Goal: Task Accomplishment & Management: Use online tool/utility

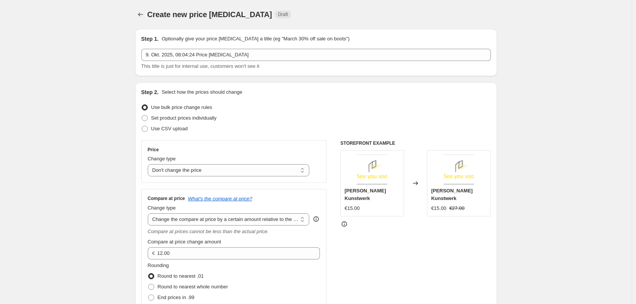
select select "no_change"
select select "bp"
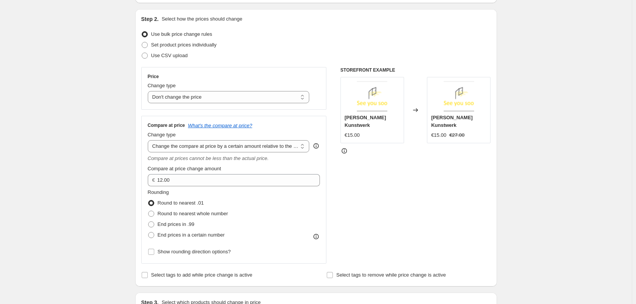
scroll to position [76, 0]
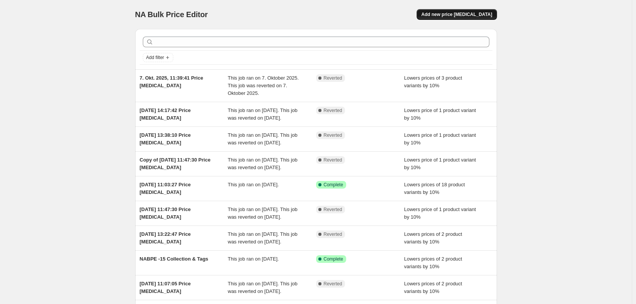
click at [467, 11] on button "Add new price [MEDICAL_DATA]" at bounding box center [457, 14] width 80 height 11
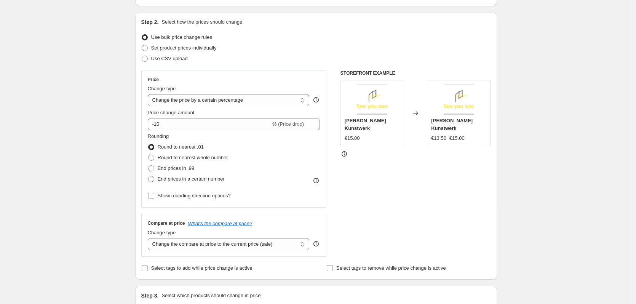
scroll to position [76, 0]
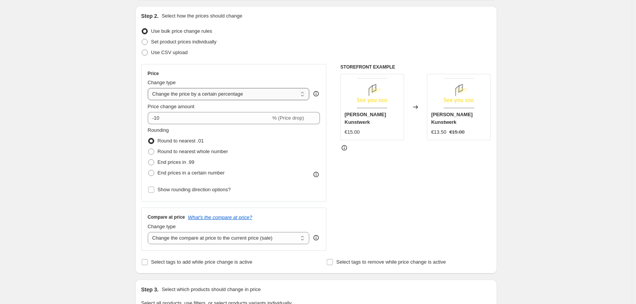
click at [256, 97] on select "Change the price to a certain amount Change the price by a certain amount Chang…" at bounding box center [229, 94] width 162 height 12
select select "to"
click at [149, 88] on select "Change the price to a certain amount Change the price by a certain amount Chang…" at bounding box center [229, 94] width 162 height 12
type input "80.00"
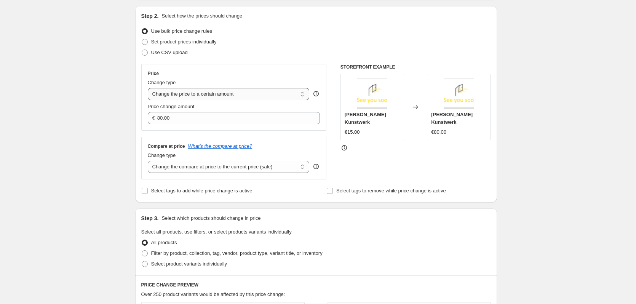
click at [278, 94] on select "Change the price to a certain amount Change the price by a certain amount Chang…" at bounding box center [229, 94] width 162 height 12
select select "by"
click at [149, 88] on select "Change the price to a certain amount Change the price by a certain amount Chang…" at bounding box center [229, 94] width 162 height 12
type input "-10.00"
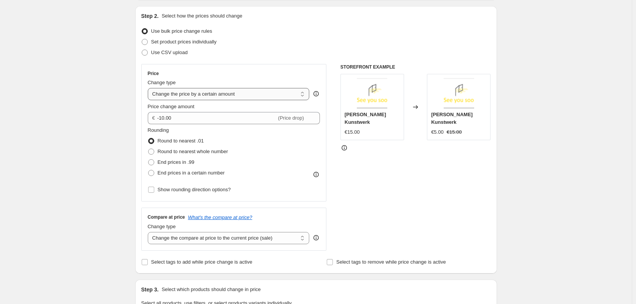
click at [235, 93] on select "Change the price to a certain amount Change the price by a certain amount Chang…" at bounding box center [229, 94] width 162 height 12
select select "percentage"
click at [149, 88] on select "Change the price to a certain amount Change the price by a certain amount Chang…" at bounding box center [229, 94] width 162 height 12
type input "-15"
click at [205, 87] on div "Change type Change the price to a certain amount Change the price by a certain …" at bounding box center [229, 89] width 162 height 21
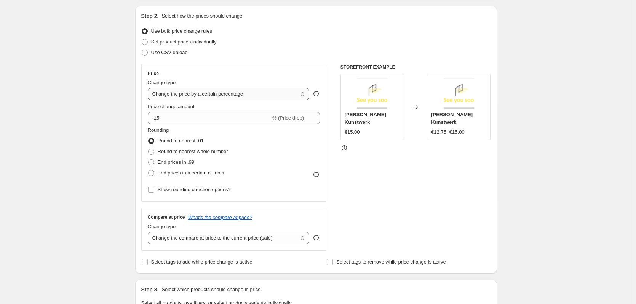
click at [203, 90] on select "Change the price to a certain amount Change the price by a certain amount Chang…" at bounding box center [229, 94] width 162 height 12
select select "ecap"
click at [149, 88] on select "Change the price to a certain amount Change the price by a certain amount Chang…" at bounding box center [229, 94] width 162 height 12
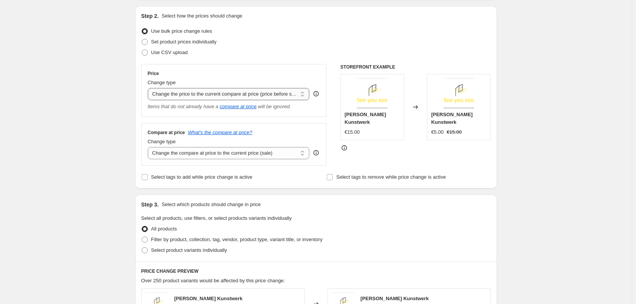
click at [241, 96] on select "Change the price to a certain amount Change the price by a certain amount Chang…" at bounding box center [229, 94] width 162 height 12
click at [377, 163] on div "STOREFRONT EXAMPLE [PERSON_NAME] Kunstwerk €15.00 Changed to [PERSON_NAME] Kuns…" at bounding box center [415, 115] width 150 height 102
click at [256, 155] on select "Change the compare at price to the current price (sale) Change the compare at p…" at bounding box center [229, 153] width 162 height 12
click at [345, 163] on div "STOREFRONT EXAMPLE [PERSON_NAME] Kunstwerk €15.00 Changed to [PERSON_NAME] Kuns…" at bounding box center [415, 115] width 150 height 102
click at [231, 99] on select "Change the price to a certain amount Change the price by a certain amount Chang…" at bounding box center [229, 94] width 162 height 12
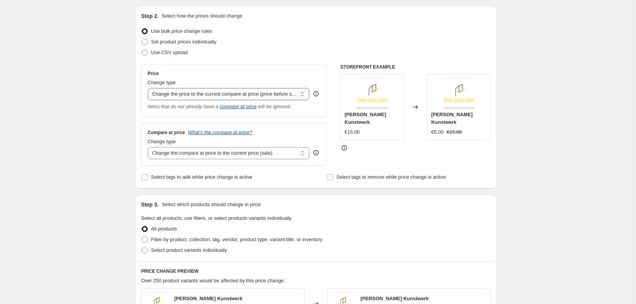
click at [149, 88] on select "Change the price to a certain amount Change the price by a certain amount Chang…" at bounding box center [229, 94] width 162 height 12
click at [267, 154] on select "Change the compare at price to the current price (sale) Change the compare at p…" at bounding box center [229, 153] width 162 height 12
select select "to"
click at [149, 147] on select "Change the compare at price to the current price (sale) Change the compare at p…" at bounding box center [229, 153] width 162 height 12
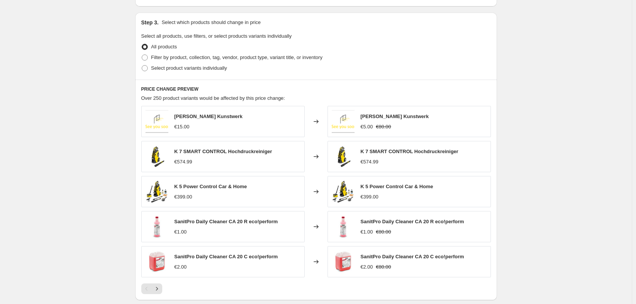
scroll to position [305, 0]
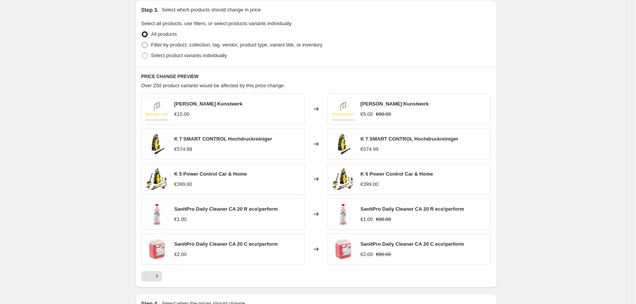
click at [147, 45] on span at bounding box center [145, 45] width 6 height 6
click at [142, 42] on input "Filter by product, collection, tag, vendor, product type, variant title, or inv…" at bounding box center [142, 42] width 0 height 0
radio input "true"
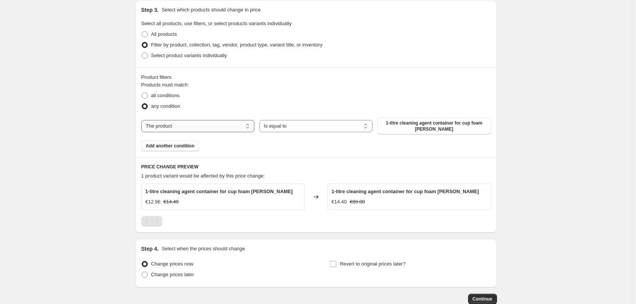
click at [181, 127] on select "The product The product's collection The product's tag The product's vendor The…" at bounding box center [197, 126] width 113 height 12
select select "inventory_quantity"
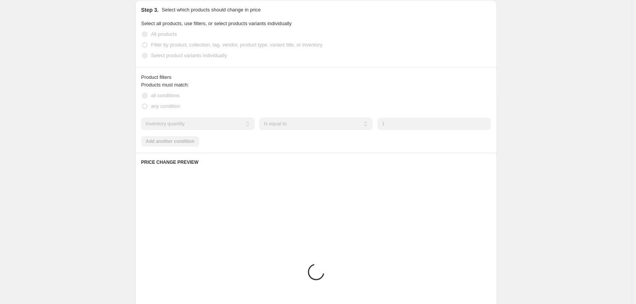
scroll to position [300, 0]
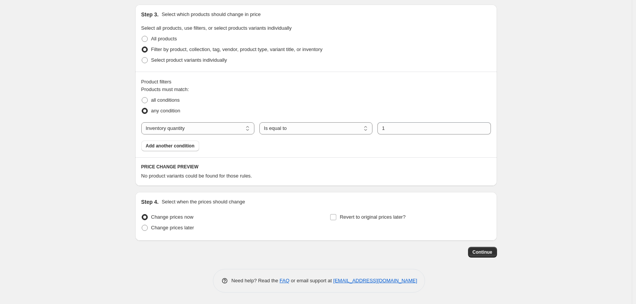
click at [298, 136] on div "Products must match: all conditions any condition The product The product's col…" at bounding box center [316, 119] width 350 height 66
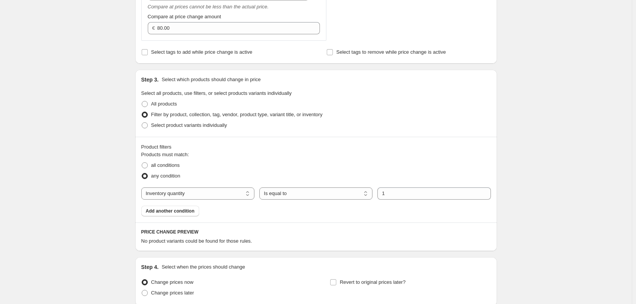
scroll to position [224, 0]
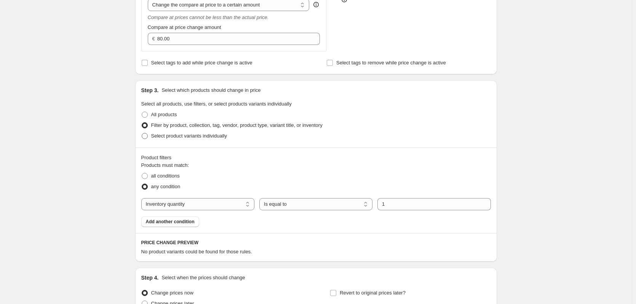
click at [145, 136] on span at bounding box center [145, 136] width 6 height 6
click at [142, 133] on input "Select product variants individually" at bounding box center [142, 133] width 0 height 0
radio input "true"
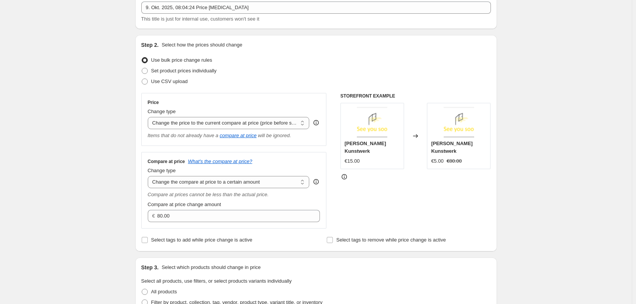
scroll to position [34, 0]
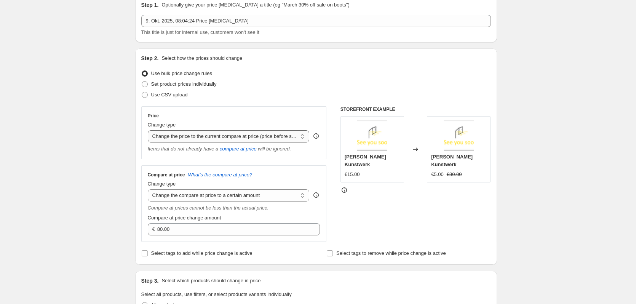
click at [257, 142] on select "Change the price to a certain amount Change the price by a certain amount Chang…" at bounding box center [229, 136] width 162 height 12
click at [149, 130] on select "Change the price to a certain amount Change the price by a certain amount Chang…" at bounding box center [229, 136] width 162 height 12
drag, startPoint x: 447, startPoint y: 166, endPoint x: 467, endPoint y: 165, distance: 19.8
click at [467, 171] on div "€5.00 €80.00" at bounding box center [458, 175] width 55 height 8
click at [248, 199] on select "Change the compare at price to the current price (sale) Change the compare at p…" at bounding box center [229, 195] width 162 height 12
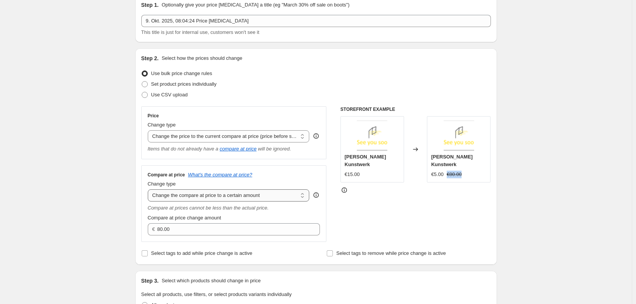
select select "percentage"
click at [149, 190] on select "Change the compare at price to the current price (sale) Change the compare at p…" at bounding box center [229, 195] width 162 height 12
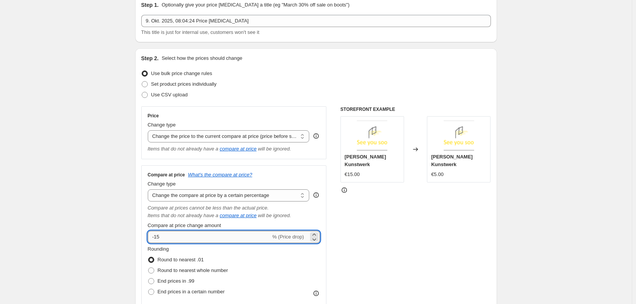
click at [224, 237] on input "-15" at bounding box center [209, 237] width 123 height 12
drag, startPoint x: 185, startPoint y: 238, endPoint x: 157, endPoint y: 238, distance: 28.6
click at [157, 238] on input "-15" at bounding box center [209, 237] width 123 height 12
type input "-30"
click at [359, 236] on div "STOREFRONT EXAMPLE [PERSON_NAME] Kunstwerk €15.00 Changed to [PERSON_NAME] Kuns…" at bounding box center [415, 213] width 150 height 214
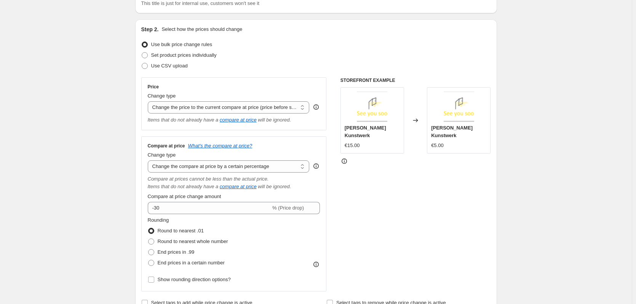
scroll to position [76, 0]
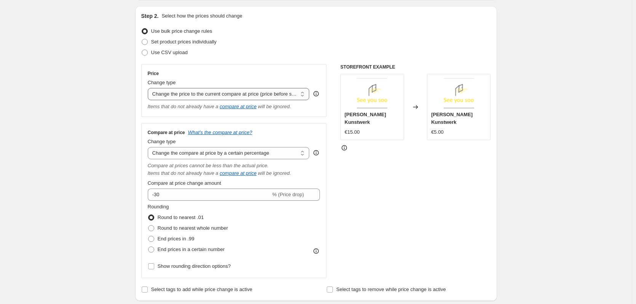
click at [290, 99] on select "Change the price to a certain amount Change the price by a certain amount Chang…" at bounding box center [229, 94] width 162 height 12
click at [149, 88] on select "Change the price to a certain amount Change the price by a certain amount Chang…" at bounding box center [229, 94] width 162 height 12
click at [237, 95] on select "Change the price to a certain amount Change the price by a certain amount Chang…" at bounding box center [229, 94] width 162 height 12
click at [149, 88] on select "Change the price to a certain amount Change the price by a certain amount Chang…" at bounding box center [229, 94] width 162 height 12
click at [256, 149] on select "Change the compare at price to the current price (sale) Change the compare at p…" at bounding box center [229, 153] width 162 height 12
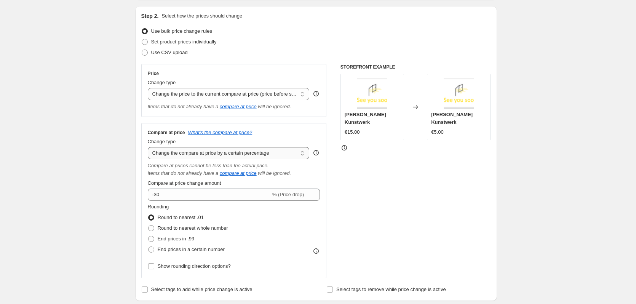
select select "to"
click at [149, 147] on select "Change the compare at price to the current price (sale) Change the compare at p…" at bounding box center [229, 153] width 162 height 12
type input "80.00"
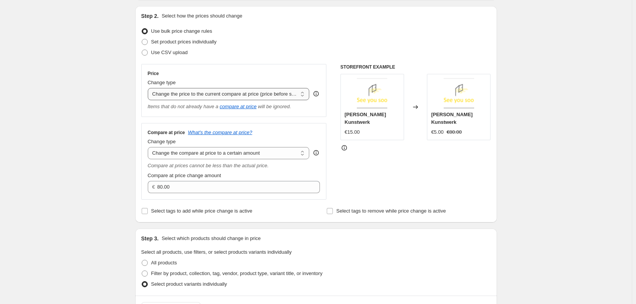
click at [252, 90] on select "Change the price to a certain amount Change the price by a certain amount Chang…" at bounding box center [229, 94] width 162 height 12
click at [244, 94] on select "Change the price to a certain amount Change the price by a certain amount Chang…" at bounding box center [229, 94] width 162 height 12
click at [246, 102] on div "Price Change type Change the price to a certain amount Change the price by a ce…" at bounding box center [234, 90] width 173 height 40
drag, startPoint x: 253, startPoint y: 95, endPoint x: 266, endPoint y: 95, distance: 12.6
click at [253, 95] on select "Change the price to a certain amount Change the price by a certain amount Chang…" at bounding box center [229, 94] width 162 height 12
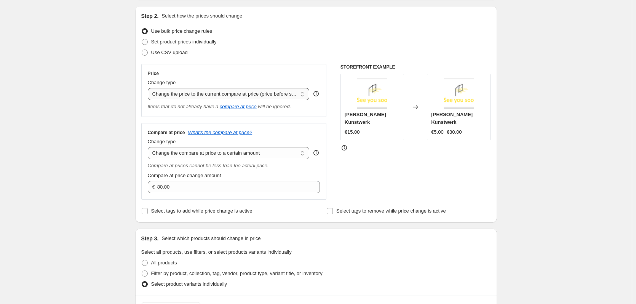
click at [281, 97] on select "Change the price to a certain amount Change the price by a certain amount Chang…" at bounding box center [229, 94] width 162 height 12
click at [201, 153] on select "Change the compare at price to the current price (sale) Change the compare at p…" at bounding box center [229, 153] width 162 height 12
